Goal: Task Accomplishment & Management: Manage account settings

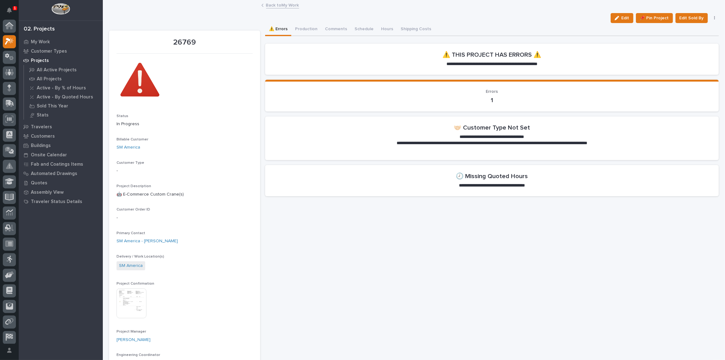
scroll to position [15, 0]
click at [134, 148] on link "SM America" at bounding box center [129, 147] width 24 height 7
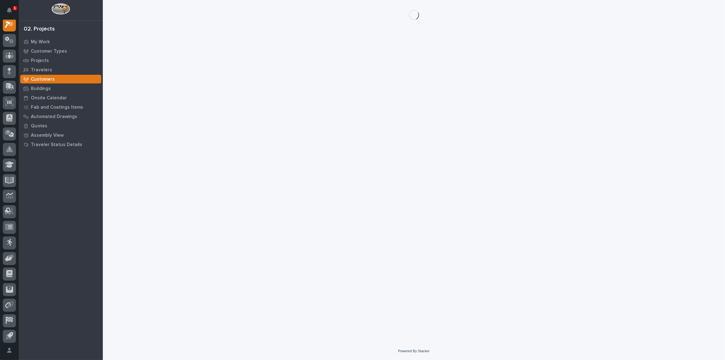
scroll to position [15, 0]
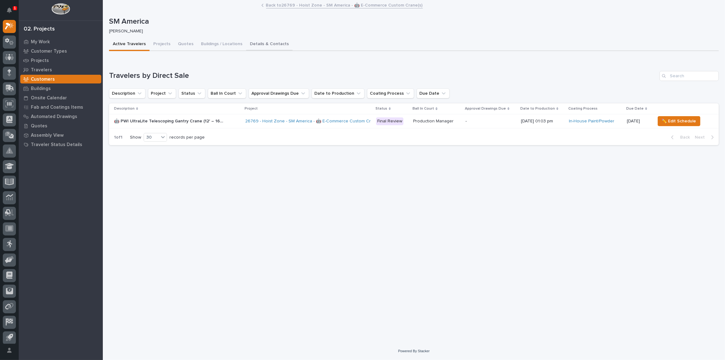
click at [253, 43] on button "Details & Contacts" at bounding box center [269, 44] width 46 height 13
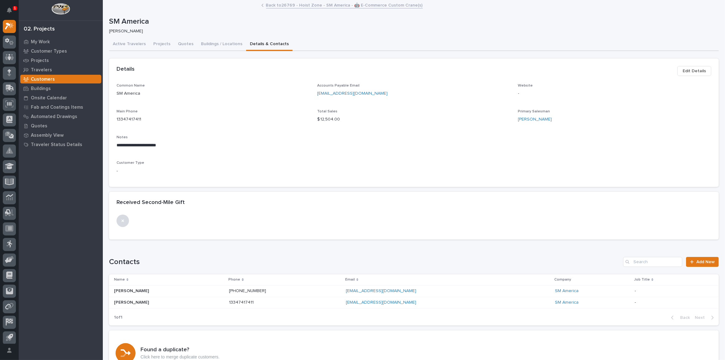
click at [695, 72] on span "Edit Details" at bounding box center [694, 70] width 23 height 7
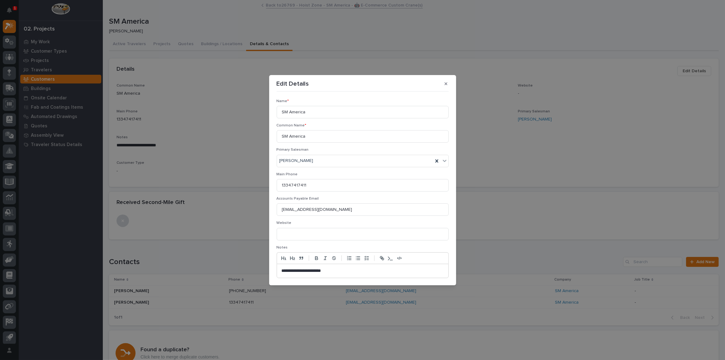
scroll to position [49, 0]
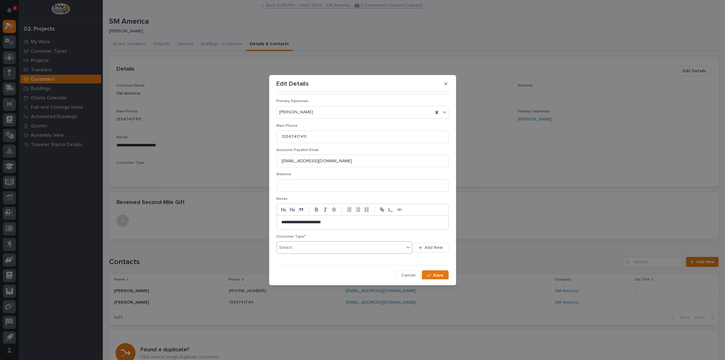
click at [318, 247] on div "Select..." at bounding box center [340, 248] width 127 height 10
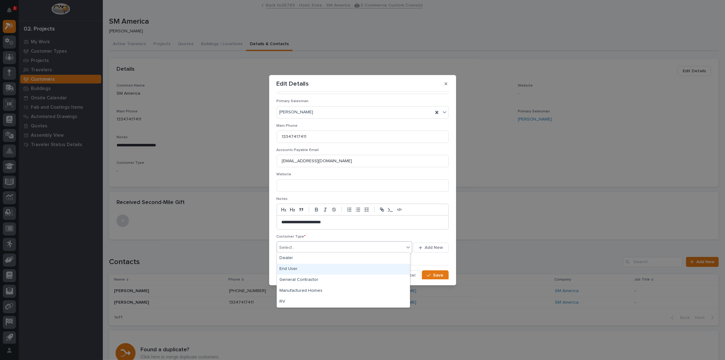
click at [293, 269] on div "End User" at bounding box center [343, 269] width 133 height 11
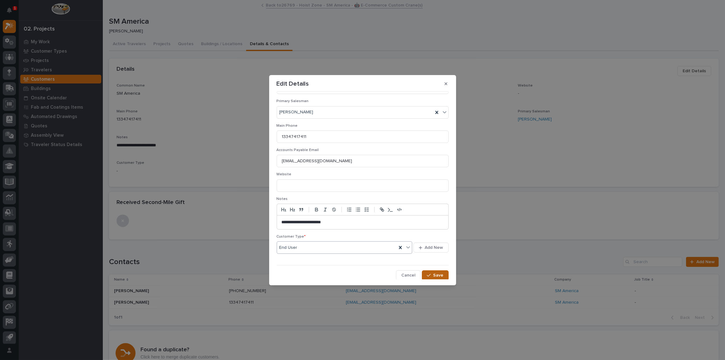
click at [442, 277] on button "Save" at bounding box center [435, 276] width 26 height 10
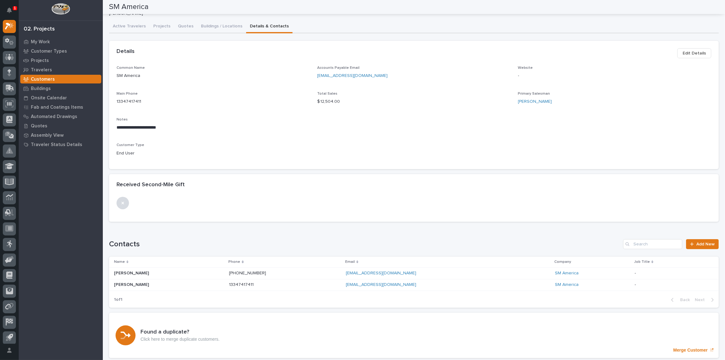
scroll to position [0, 0]
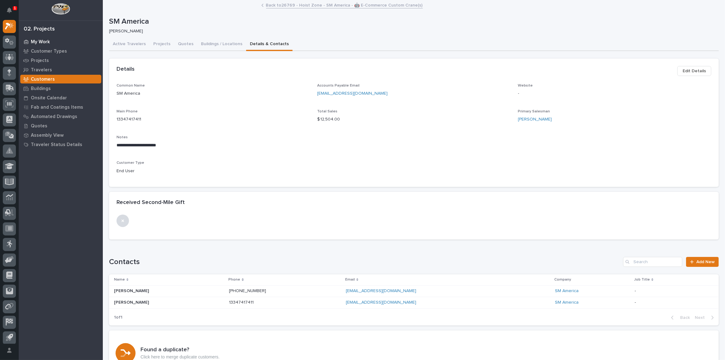
click at [48, 43] on p "My Work" at bounding box center [40, 42] width 19 height 6
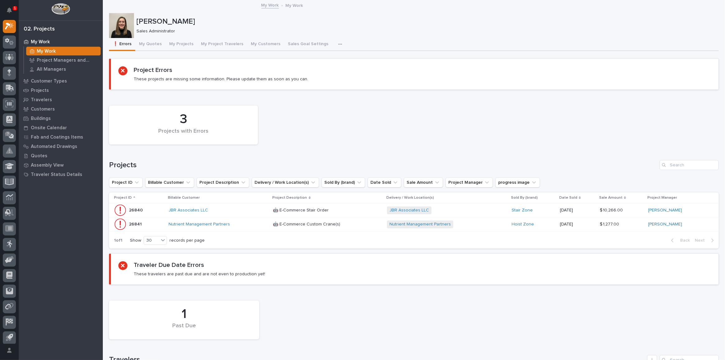
click at [246, 211] on div "JBR Associates LLC" at bounding box center [219, 210] width 100 height 5
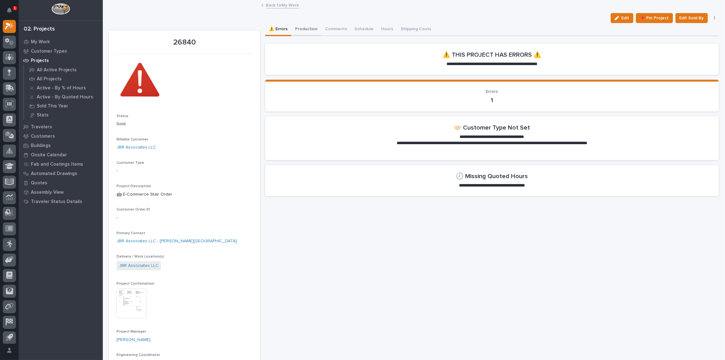
click at [302, 30] on button "Production" at bounding box center [306, 29] width 30 height 13
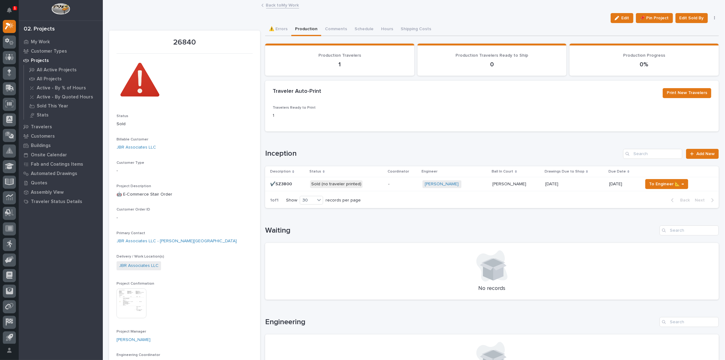
click at [376, 184] on p "Sold (no traveler printed)" at bounding box center [346, 184] width 73 height 8
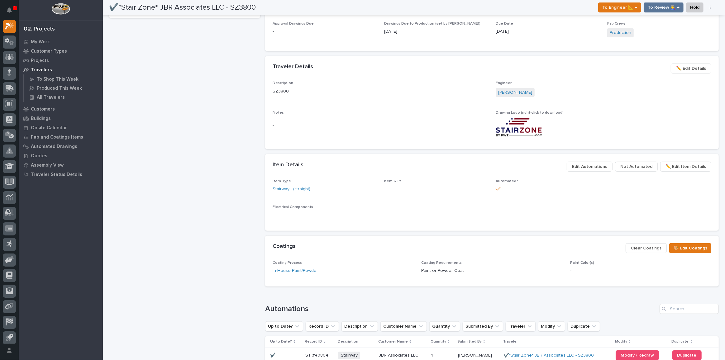
scroll to position [341, 0]
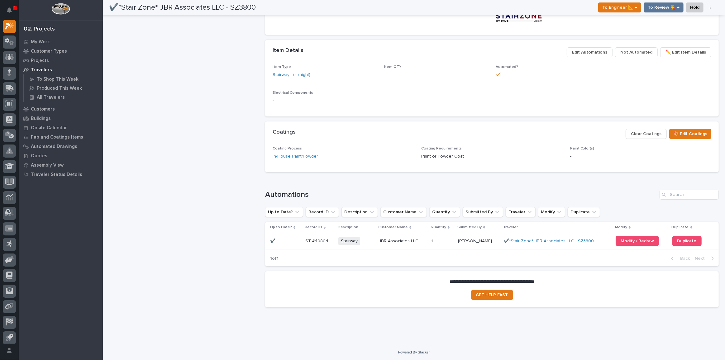
click at [437, 242] on p at bounding box center [442, 241] width 22 height 5
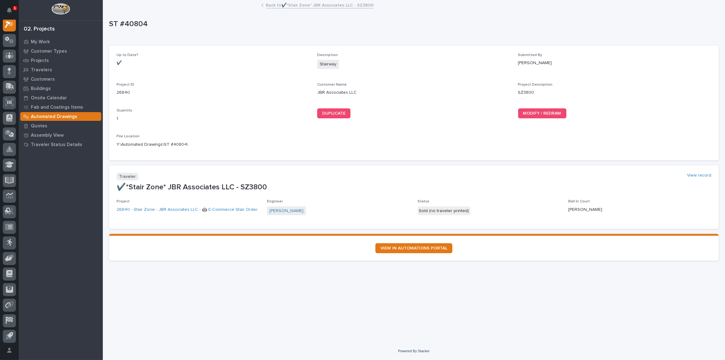
scroll to position [15, 0]
click at [537, 112] on span "MODIFY / REDRAW" at bounding box center [542, 113] width 38 height 4
click at [322, 6] on link "Back to ✔️*Stair Zone* JBR Associates LLC - SZ3800" at bounding box center [320, 4] width 108 height 7
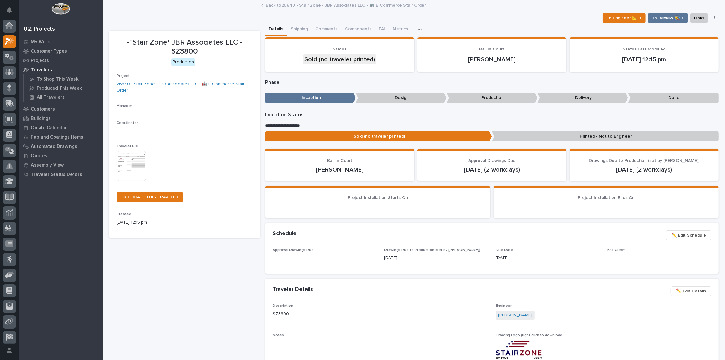
scroll to position [15, 0]
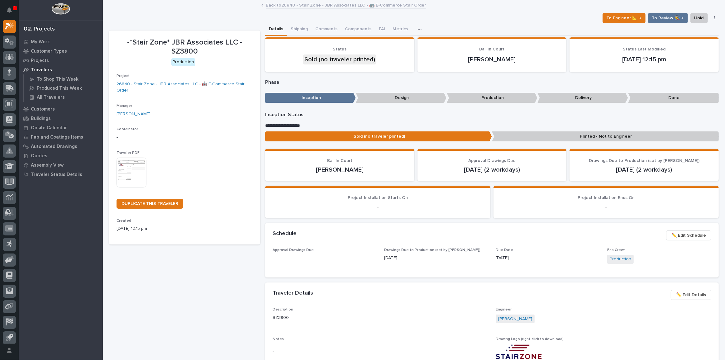
click at [313, 6] on link "Back to 26840 - Stair Zone - JBR Associates LLC - 🤖 E-Commerce Stair Order" at bounding box center [346, 4] width 160 height 7
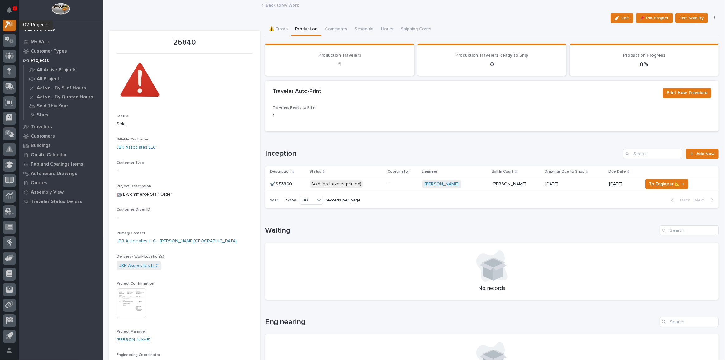
click at [11, 27] on icon at bounding box center [9, 24] width 9 height 7
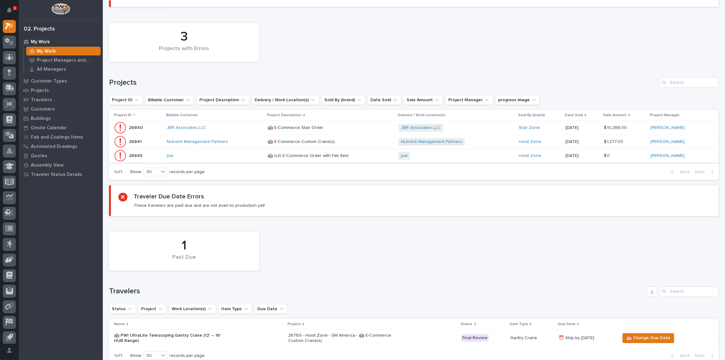
scroll to position [85, 0]
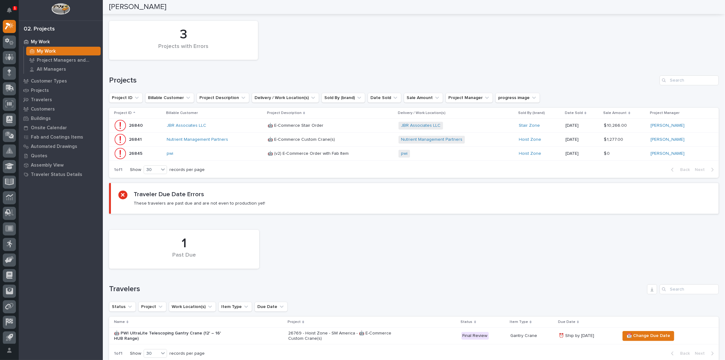
click at [242, 138] on div "Nutrient Management Partners" at bounding box center [215, 139] width 96 height 5
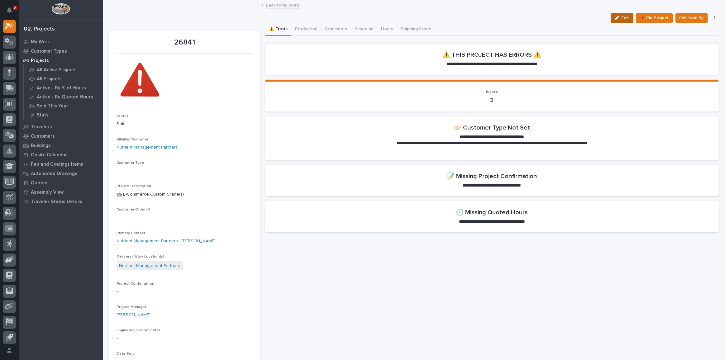
drag, startPoint x: 620, startPoint y: 12, endPoint x: 623, endPoint y: 14, distance: 3.3
drag, startPoint x: 625, startPoint y: 20, endPoint x: 652, endPoint y: 59, distance: 47.5
click at [623, 20] on span "Edit" at bounding box center [626, 18] width 8 height 6
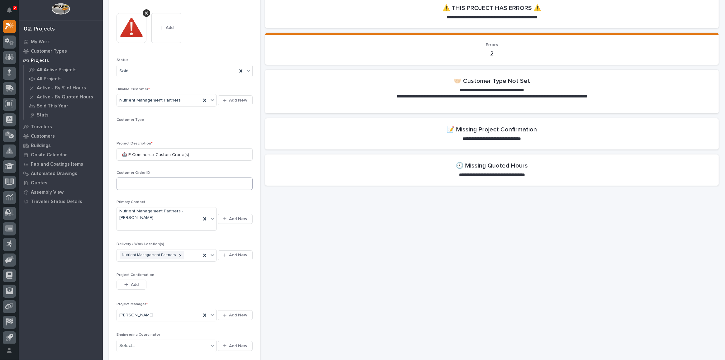
scroll to position [113, 0]
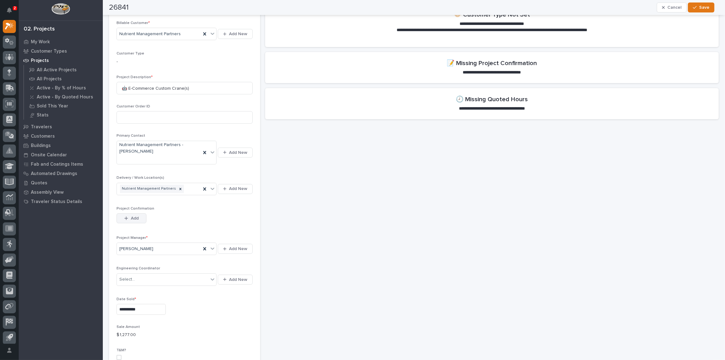
click at [134, 216] on span "Add" at bounding box center [135, 219] width 8 height 6
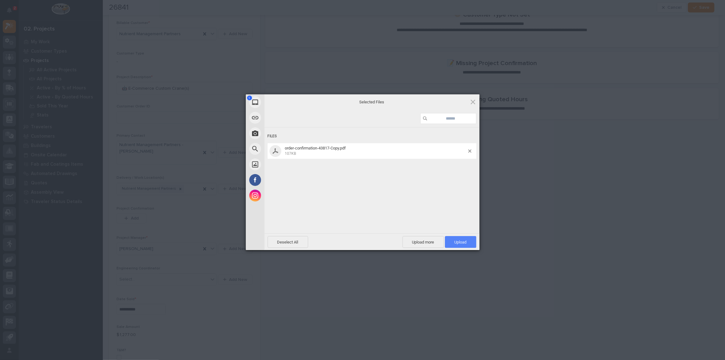
click at [465, 240] on span "Upload 1" at bounding box center [461, 242] width 12 height 5
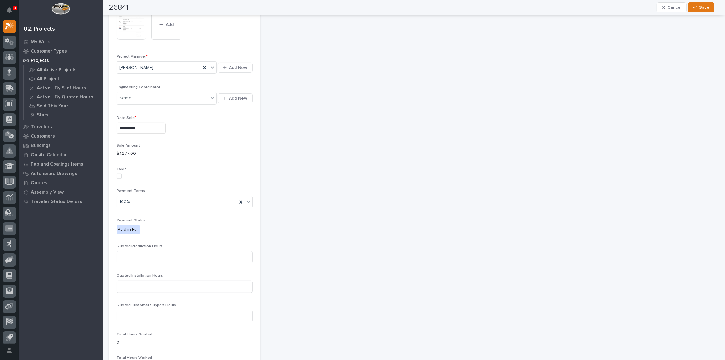
scroll to position [311, 0]
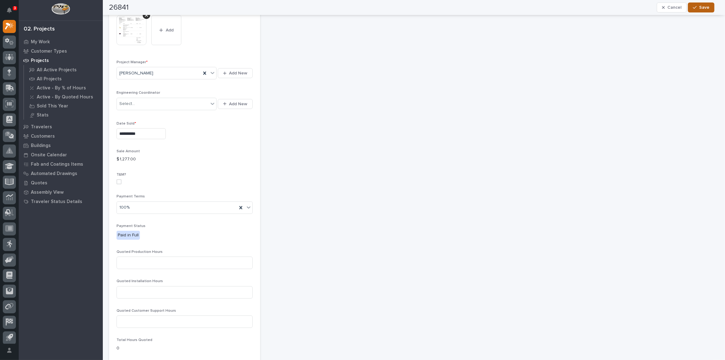
click at [696, 4] on button "Save" at bounding box center [701, 7] width 26 height 10
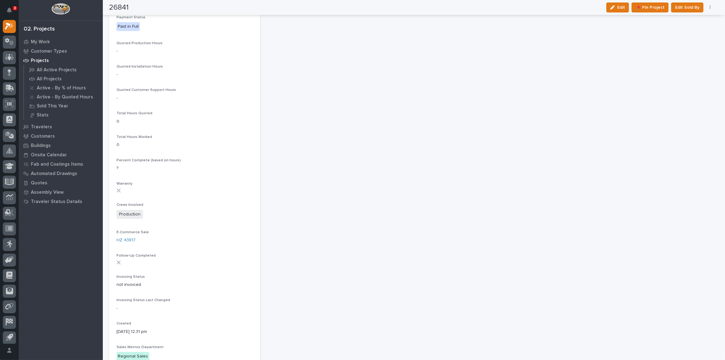
scroll to position [405, 0]
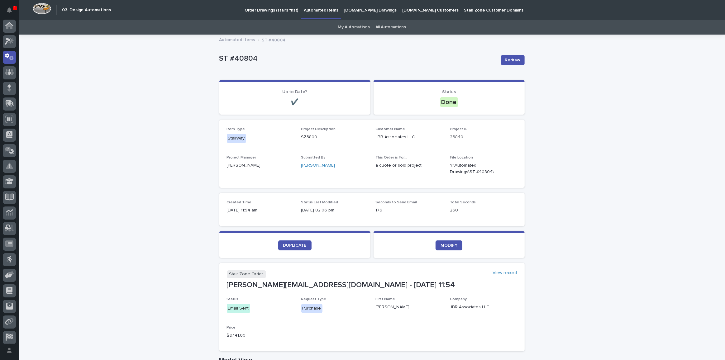
scroll to position [18, 0]
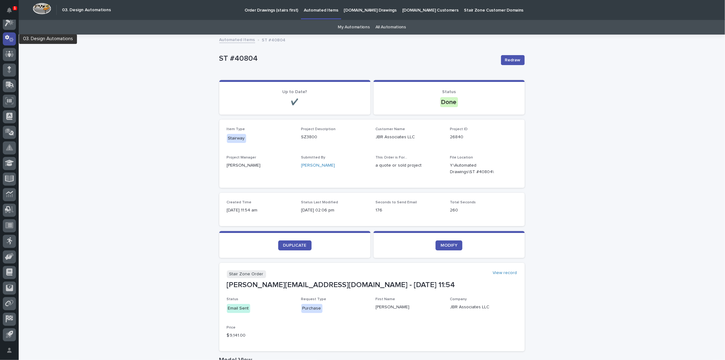
click at [11, 42] on icon at bounding box center [9, 38] width 9 height 7
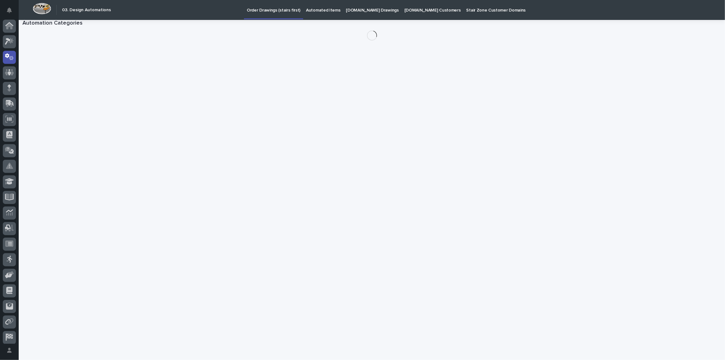
scroll to position [18, 0]
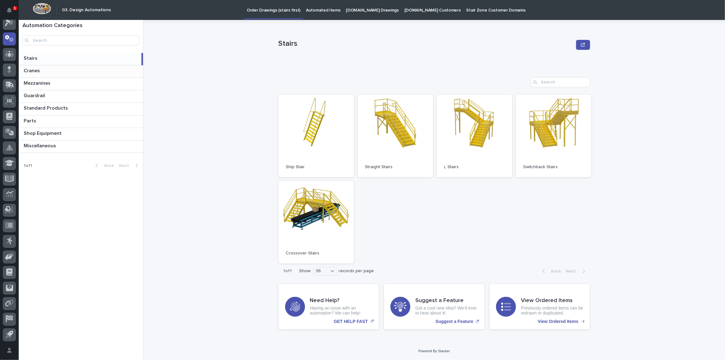
click at [72, 73] on p at bounding box center [82, 71] width 117 height 6
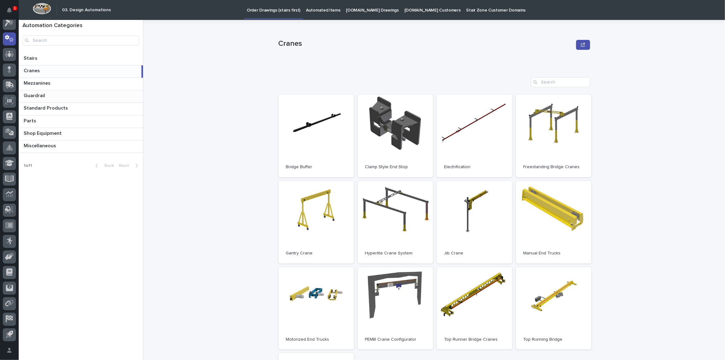
click at [101, 101] on div "Guardrail Guardrail" at bounding box center [81, 96] width 124 height 12
click at [102, 88] on div "Mezzanines Mezzanines" at bounding box center [81, 84] width 124 height 12
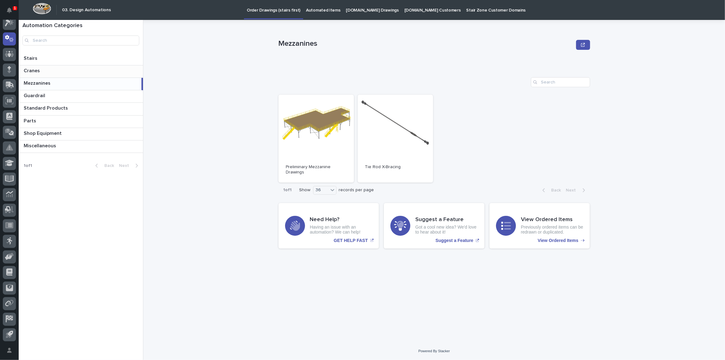
click at [51, 73] on p at bounding box center [82, 71] width 117 height 6
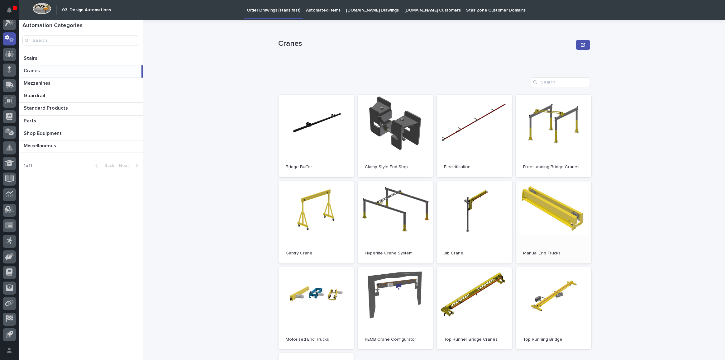
click at [541, 210] on link "Open" at bounding box center [553, 222] width 75 height 83
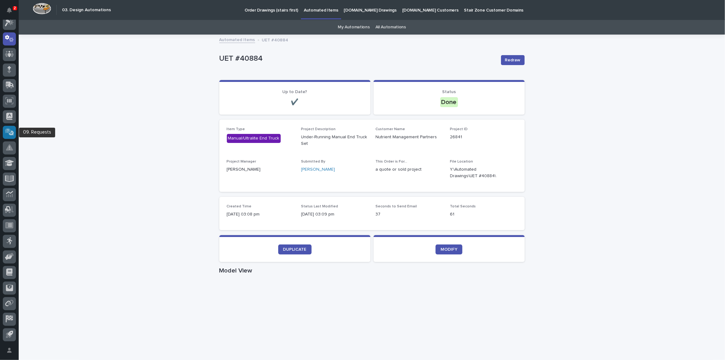
click at [9, 132] on icon at bounding box center [8, 130] width 6 height 5
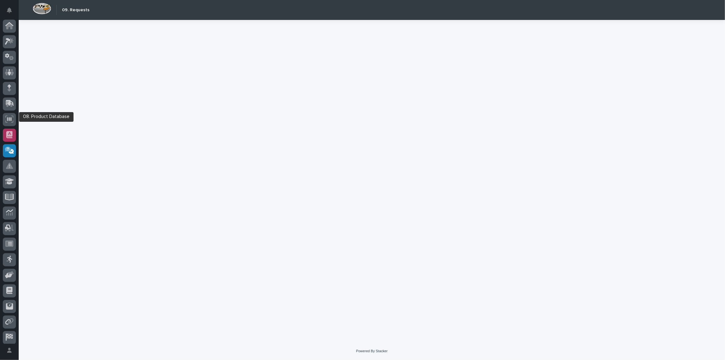
scroll to position [18, 0]
click at [10, 131] on icon at bounding box center [9, 134] width 6 height 7
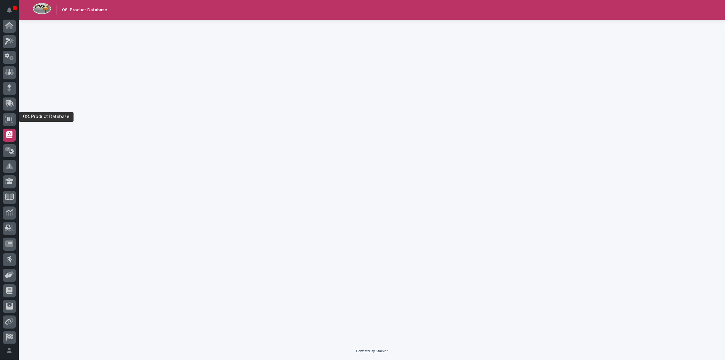
scroll to position [18, 0]
